Goal: Task Accomplishment & Management: Complete application form

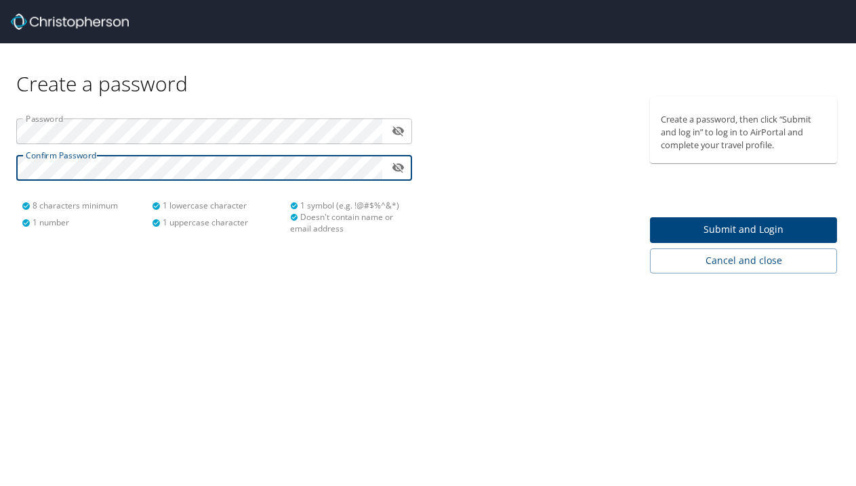
click at [728, 228] on span "Submit and Login" at bounding box center [743, 230] width 165 height 17
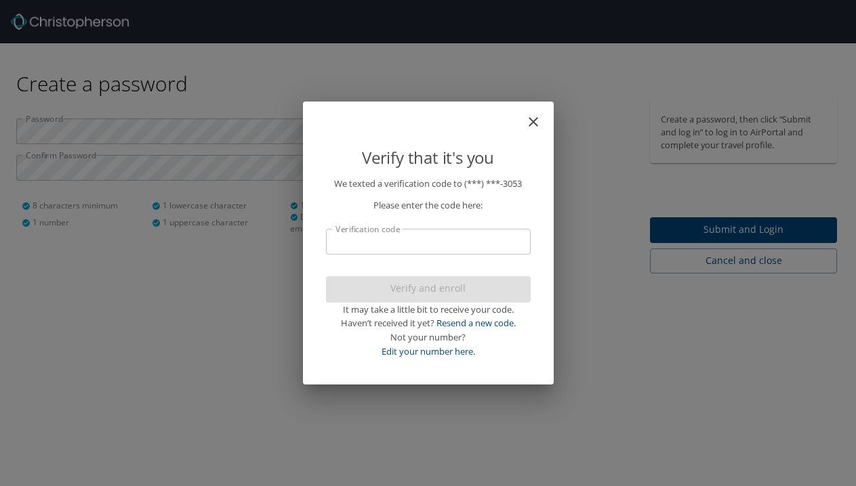
click at [370, 243] on input "Verification code" at bounding box center [428, 242] width 205 height 26
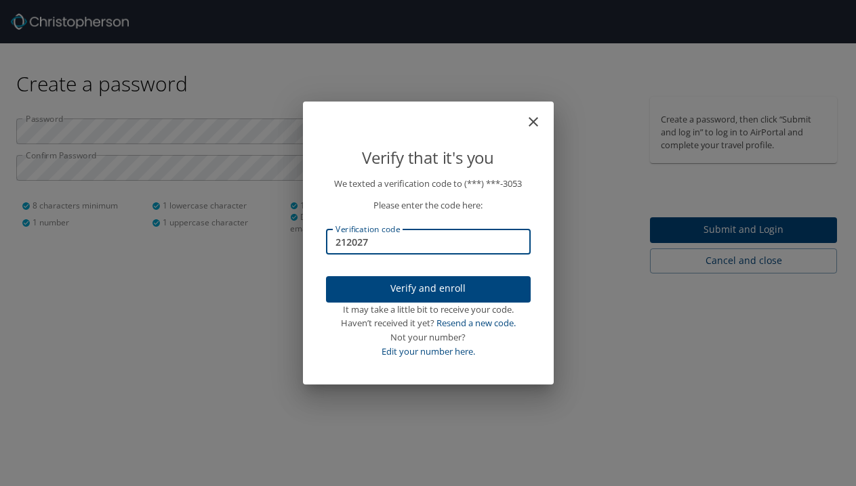
type input "212027"
click at [409, 288] on span "Verify and enroll" at bounding box center [428, 288] width 183 height 17
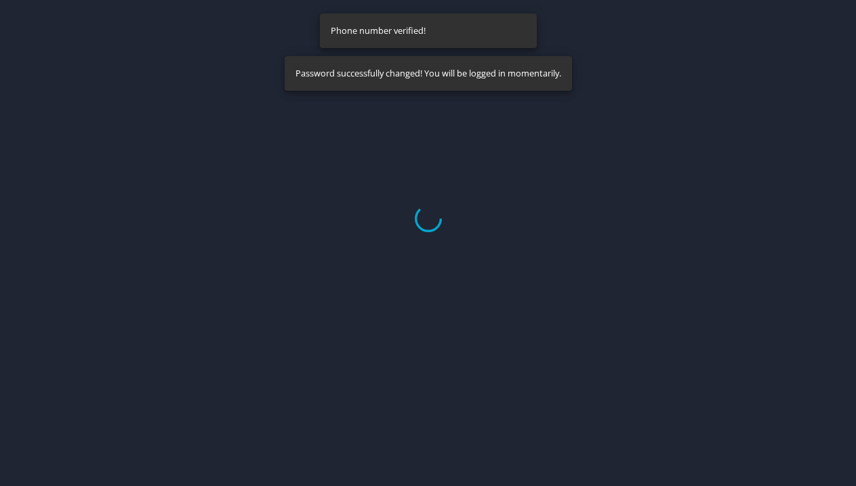
select select "US"
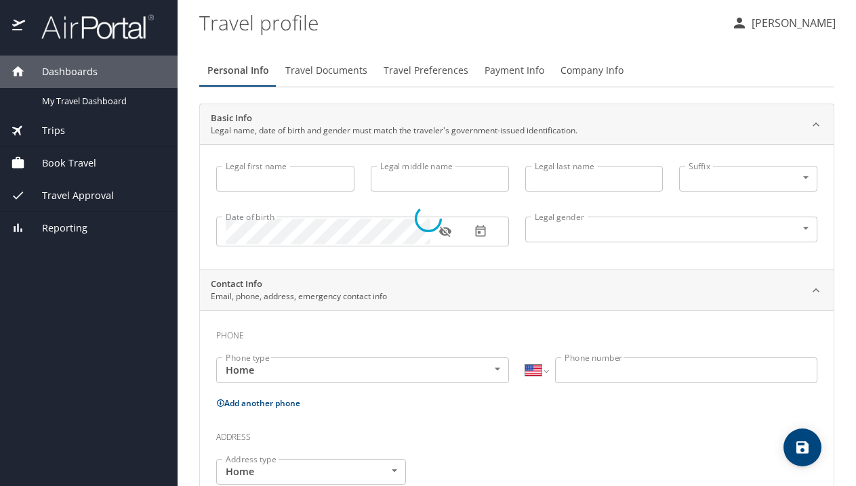
select select "US"
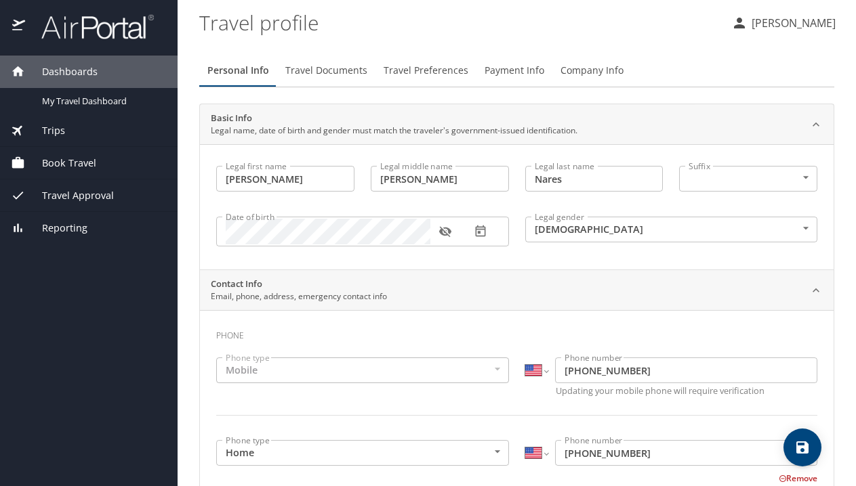
type input "[PERSON_NAME]"
type input "Nares"
type input "[DEMOGRAPHIC_DATA]"
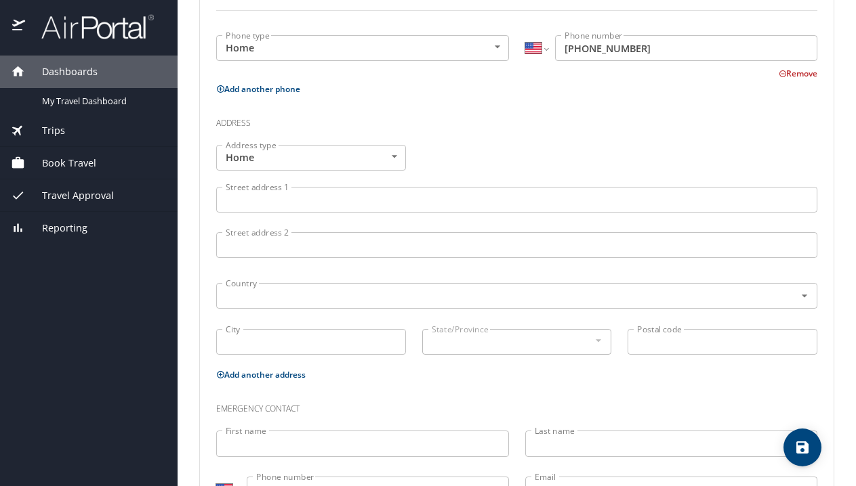
scroll to position [376, 0]
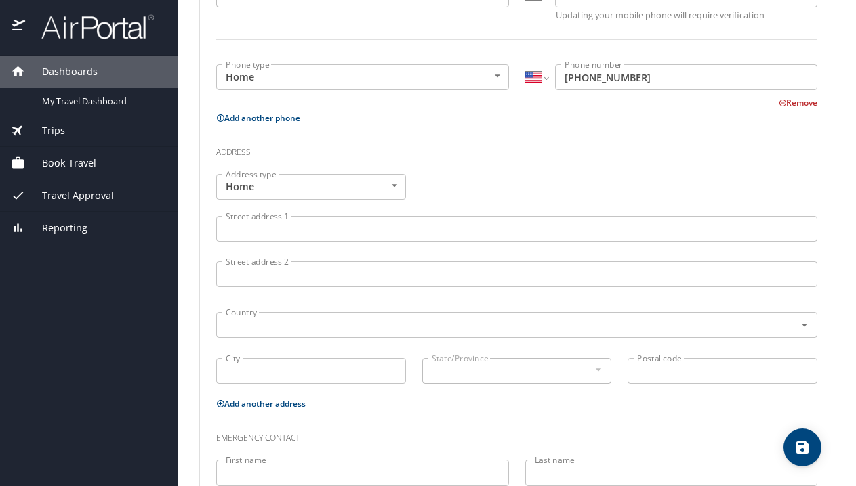
click at [409, 229] on input "Street address 1" at bounding box center [516, 229] width 601 height 26
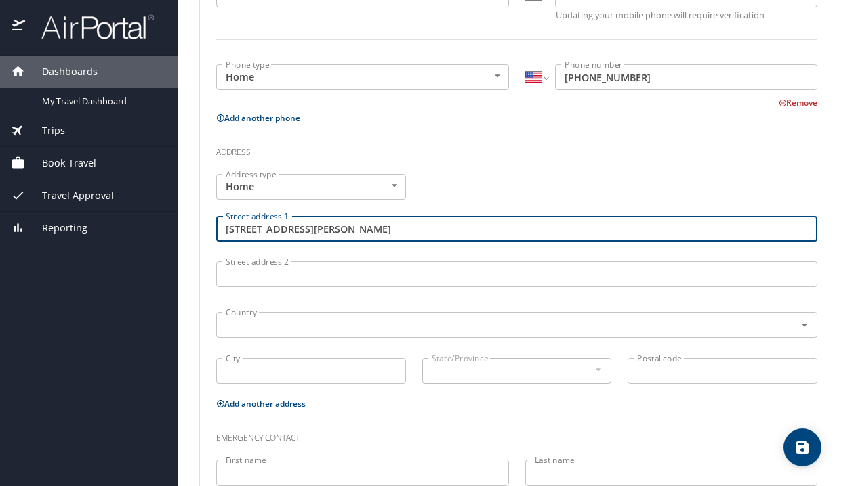
type input "[STREET_ADDRESS][PERSON_NAME]"
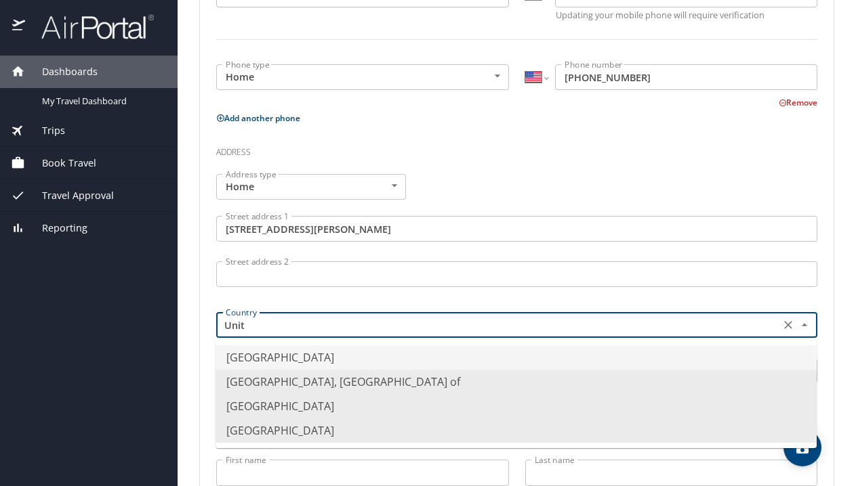
click at [358, 357] on li "[GEOGRAPHIC_DATA]" at bounding box center [515, 358] width 601 height 24
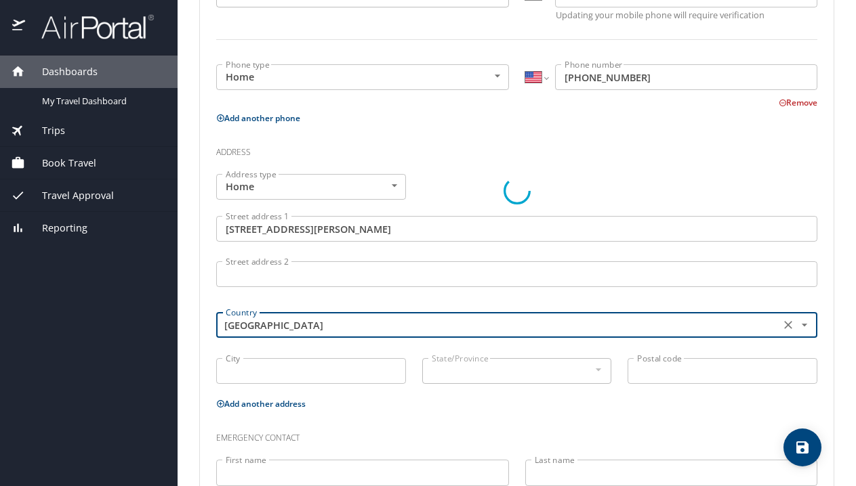
type input "[GEOGRAPHIC_DATA]"
click at [305, 369] on div at bounding box center [516, 192] width 633 height 726
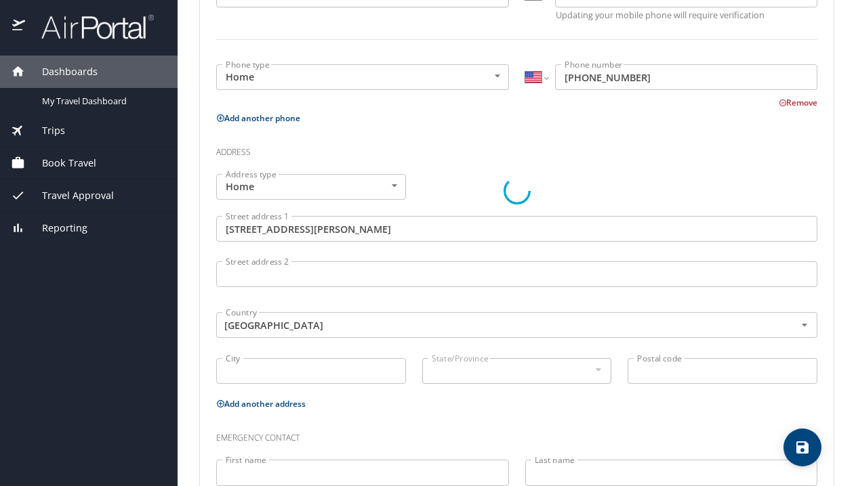
click at [305, 369] on div at bounding box center [516, 192] width 633 height 726
click at [305, 369] on input "City" at bounding box center [311, 371] width 190 height 26
type input "Oceanside"
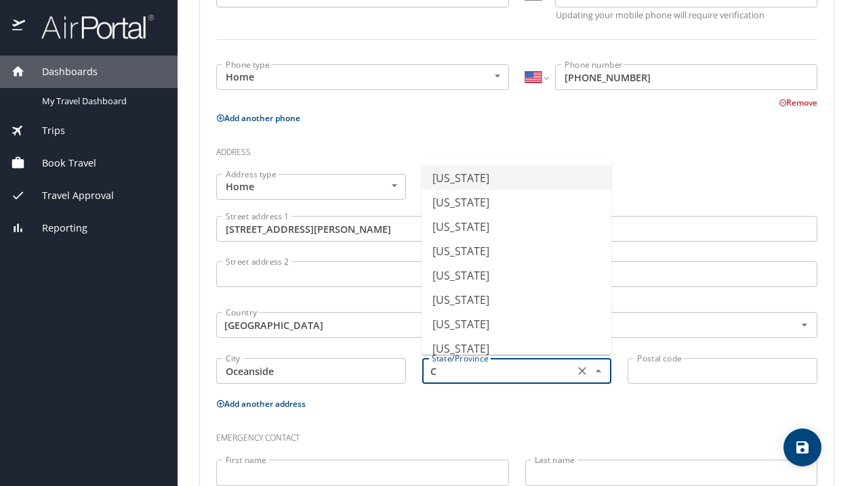
click at [463, 178] on li "[US_STATE]" at bounding box center [516, 178] width 190 height 24
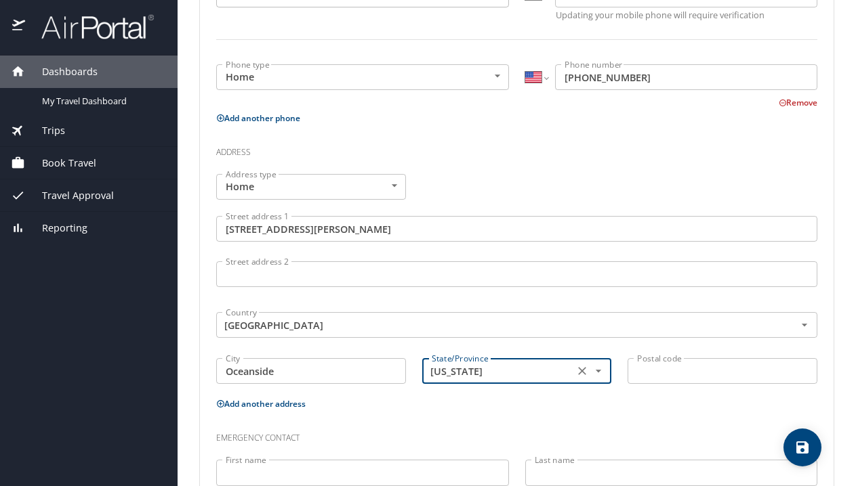
type input "[US_STATE]"
click at [649, 371] on input "Postal code" at bounding box center [722, 371] width 190 height 26
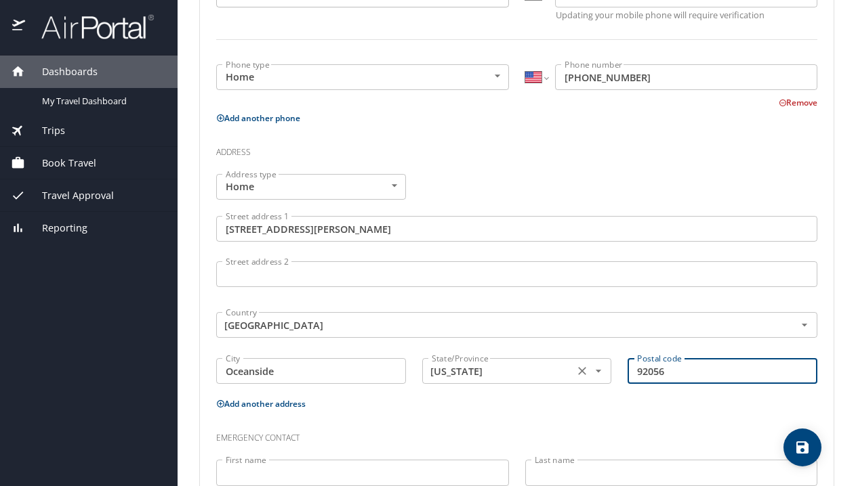
scroll to position [465, 0]
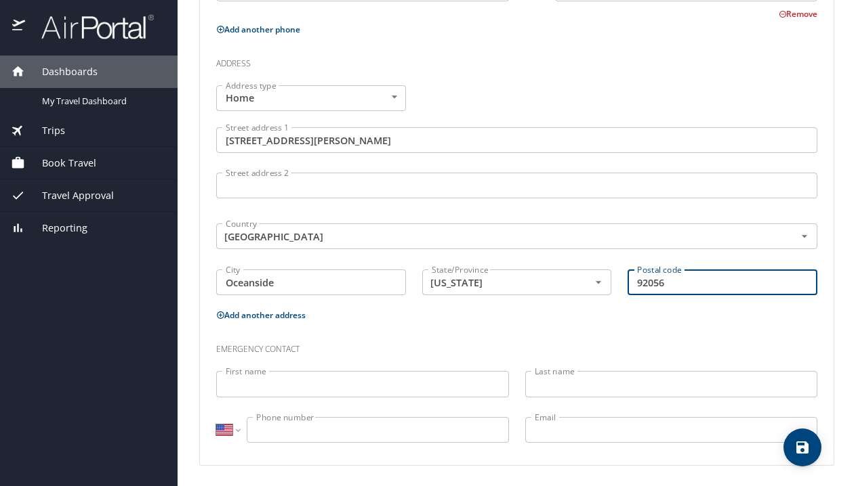
type input "92056"
click at [426, 386] on input "First name" at bounding box center [362, 384] width 293 height 26
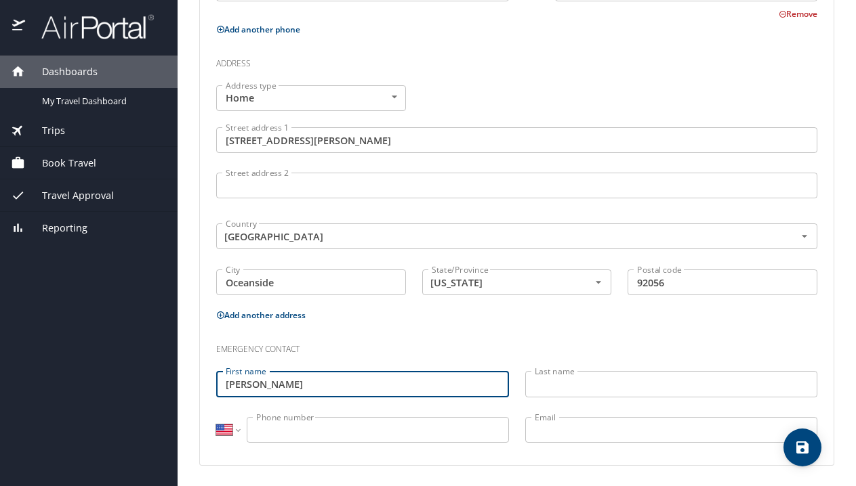
type input "[PERSON_NAME]"
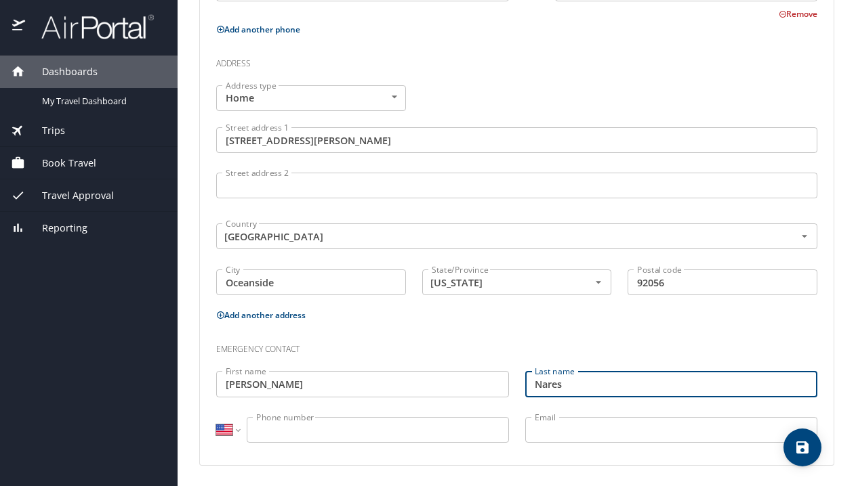
type input "Nares"
click at [326, 428] on input "Phone number" at bounding box center [378, 430] width 262 height 26
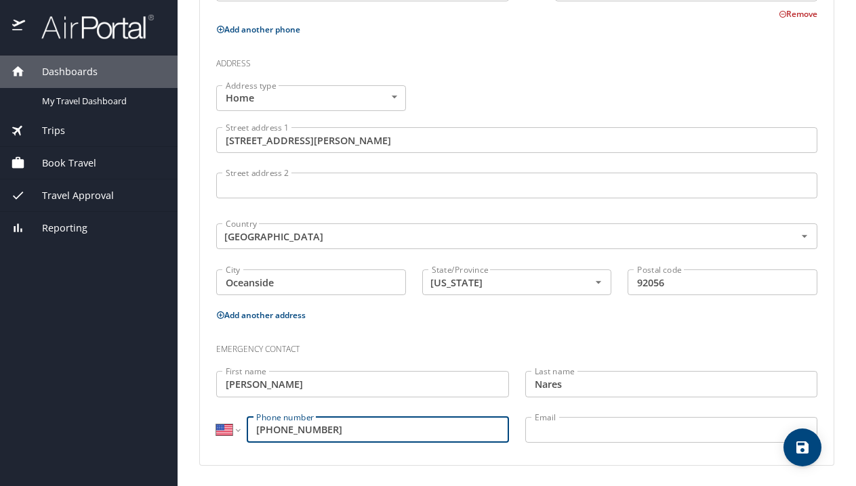
type input "[PHONE_NUMBER]"
click at [311, 381] on input "[PERSON_NAME]" at bounding box center [362, 384] width 293 height 26
click at [311, 382] on input "[PERSON_NAME]" at bounding box center [362, 384] width 293 height 26
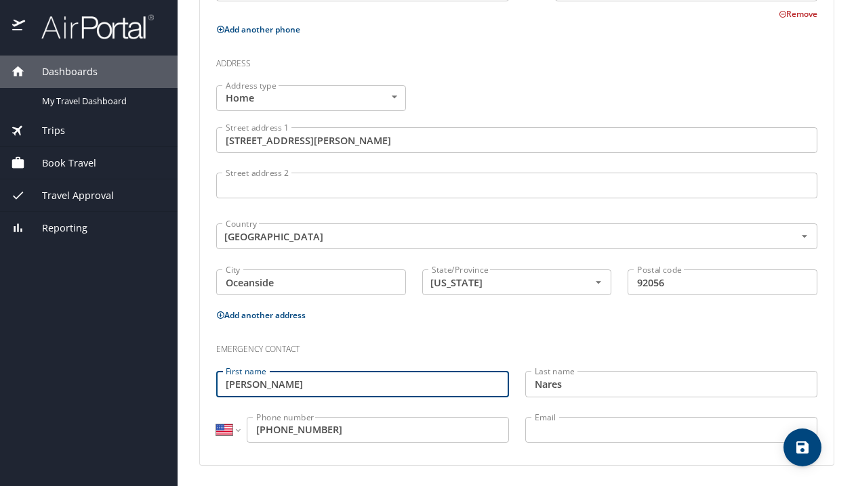
click at [311, 382] on input "[PERSON_NAME]" at bounding box center [362, 384] width 293 height 26
type input "[PERSON_NAME]"
click at [624, 392] on input "Nares" at bounding box center [671, 384] width 293 height 26
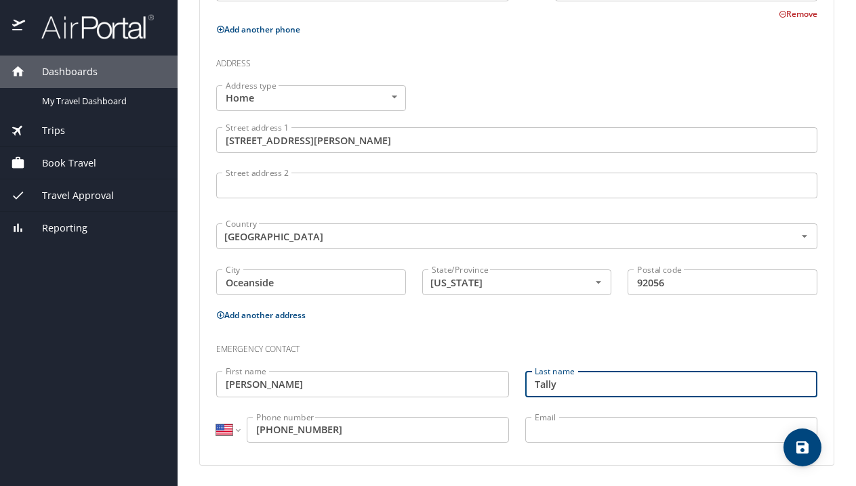
type input "Tally"
click at [408, 436] on input "[PHONE_NUMBER]" at bounding box center [378, 430] width 262 height 26
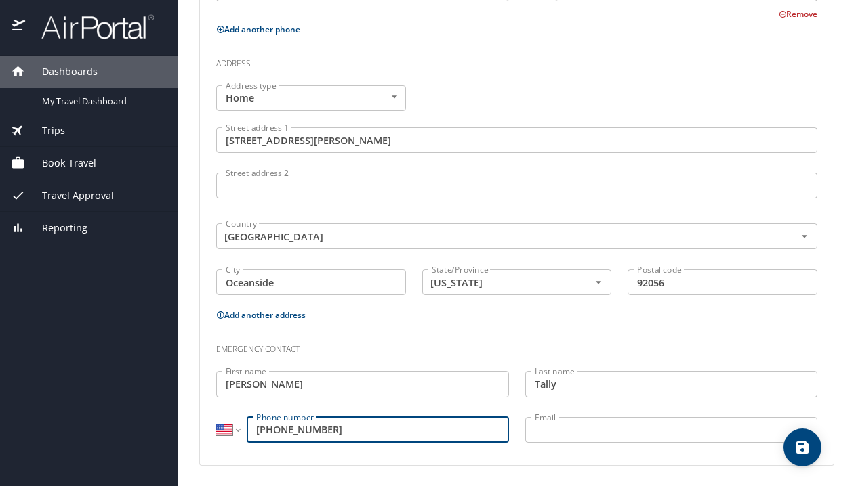
type input "[PHONE_NUMBER]"
click at [572, 429] on input "Email" at bounding box center [671, 430] width 293 height 26
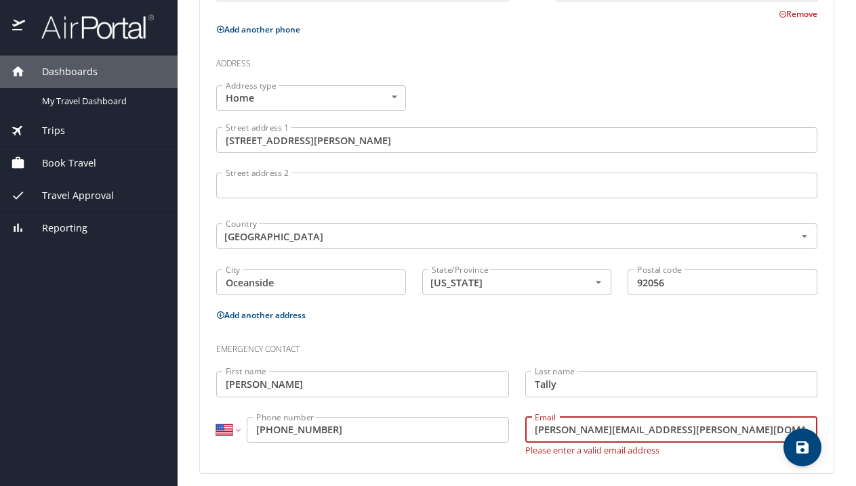
type input "[PERSON_NAME][EMAIL_ADDRESS][PERSON_NAME][DOMAIN_NAME]"
click at [696, 413] on div "Email [PERSON_NAME][EMAIL_ADDRESS][PERSON_NAME][DOMAIN_NAME] Email Please enter…" at bounding box center [671, 436] width 309 height 54
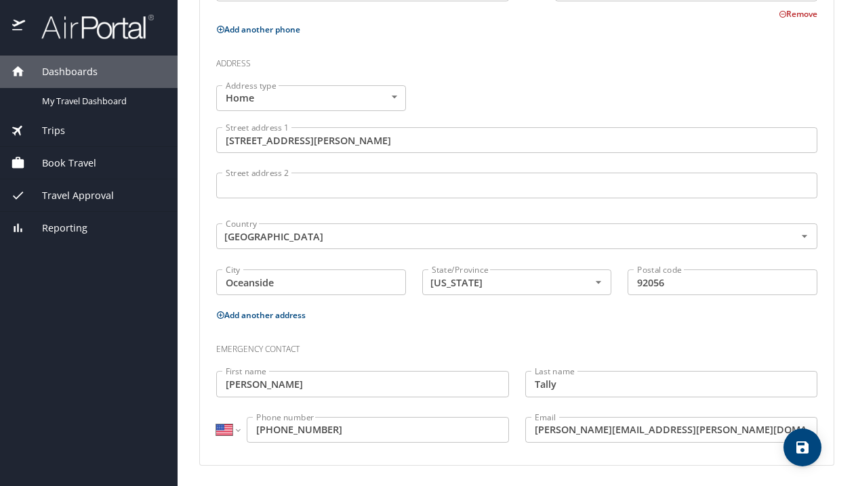
click at [799, 448] on icon "save" at bounding box center [802, 448] width 12 height 12
select select "US"
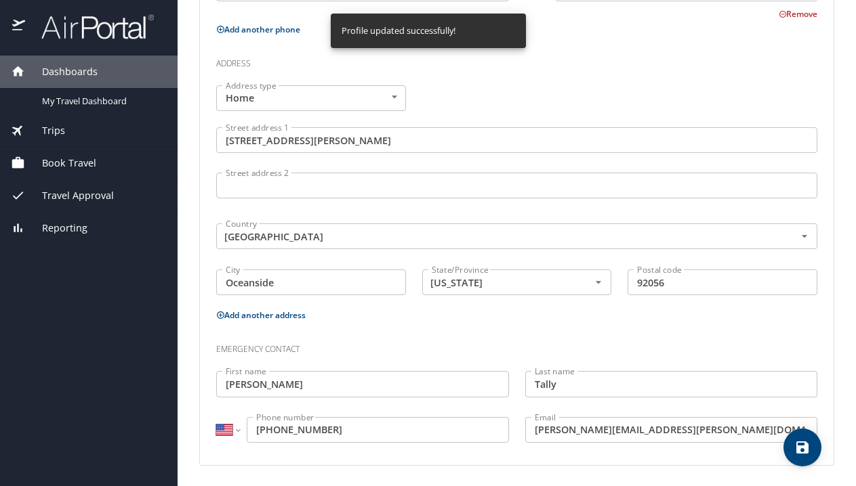
select select "US"
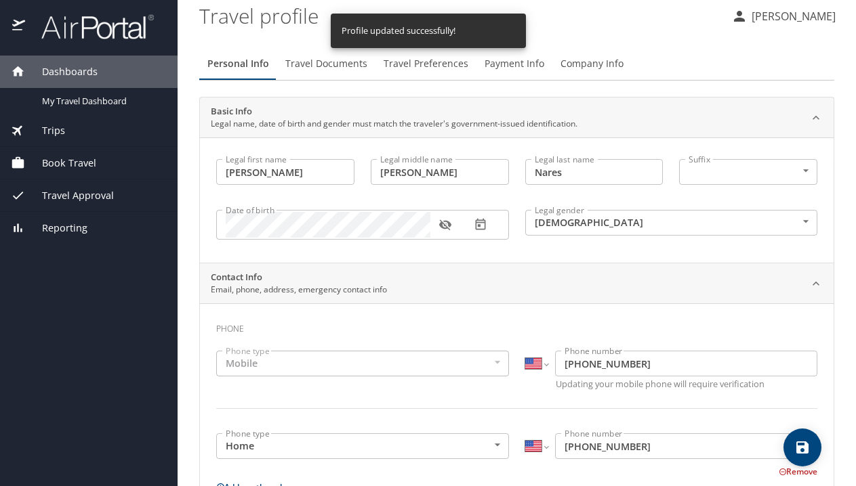
scroll to position [0, 0]
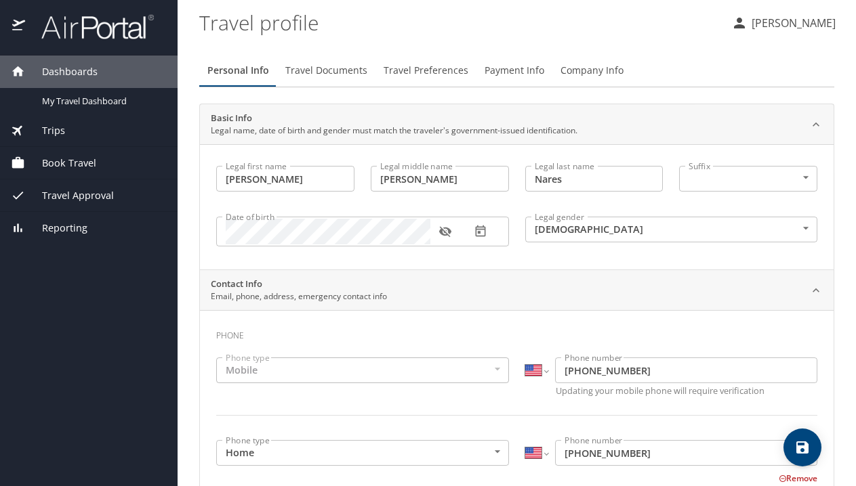
click at [326, 65] on span "Travel Documents" at bounding box center [326, 70] width 82 height 17
